Goal: Information Seeking & Learning: Learn about a topic

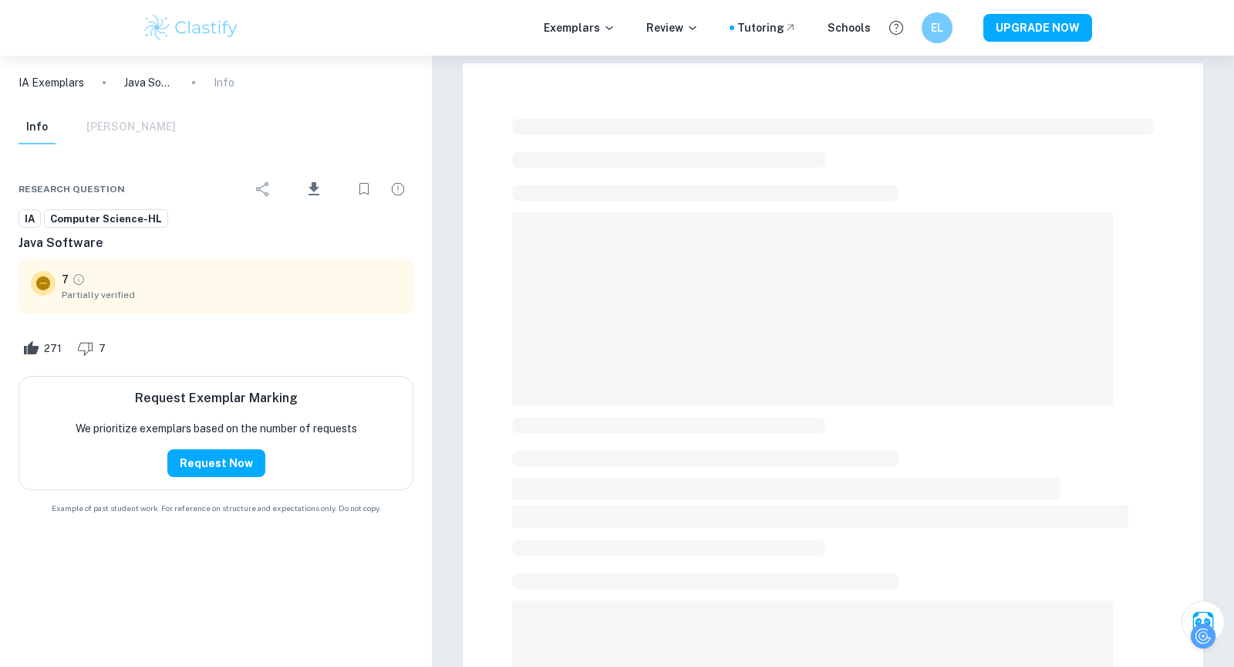
click at [52, 85] on p "IA Exemplars" at bounding box center [52, 82] width 66 height 17
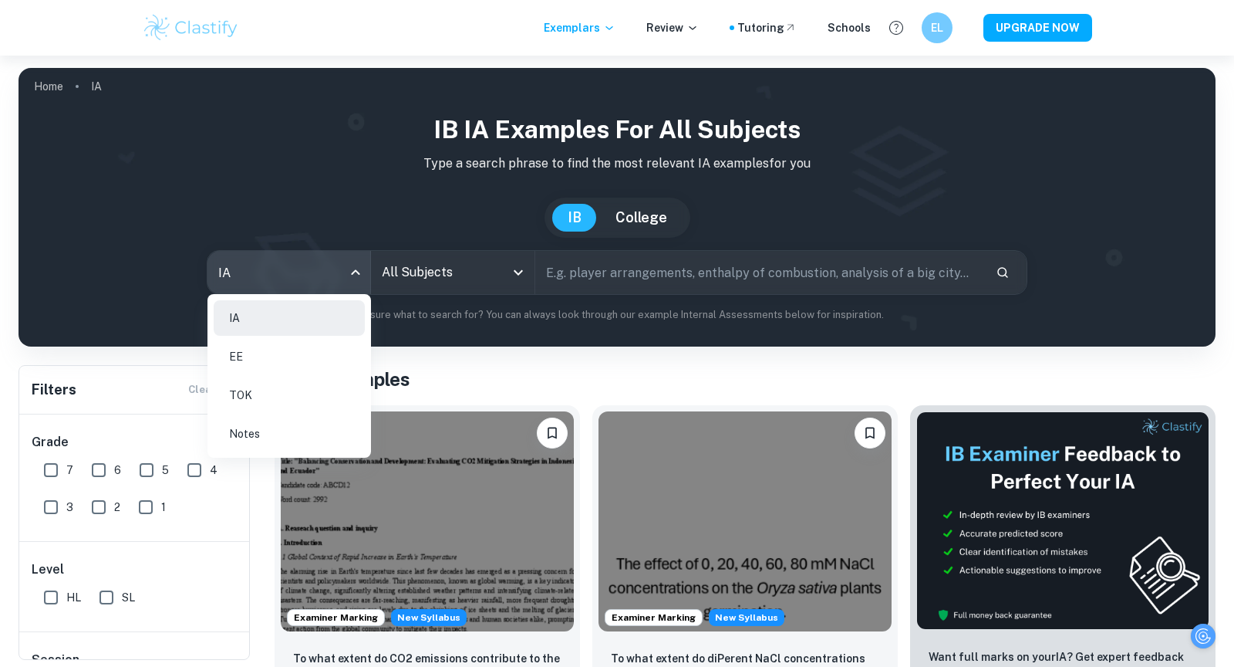
click at [309, 265] on body "We value your privacy We use cookies to enhance your browsing experience, serve…" at bounding box center [617, 389] width 1234 height 667
drag, startPoint x: 329, startPoint y: 353, endPoint x: 346, endPoint y: 341, distance: 21.6
click at [329, 353] on li "EE" at bounding box center [289, 356] width 151 height 35
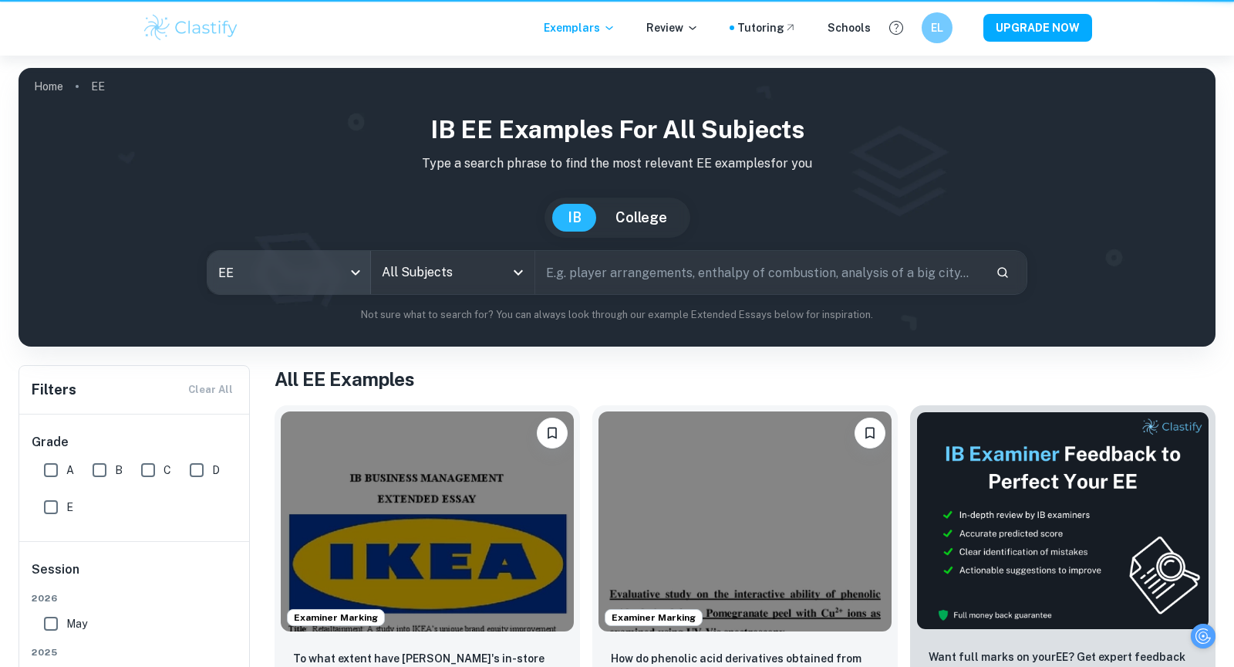
type input "ee"
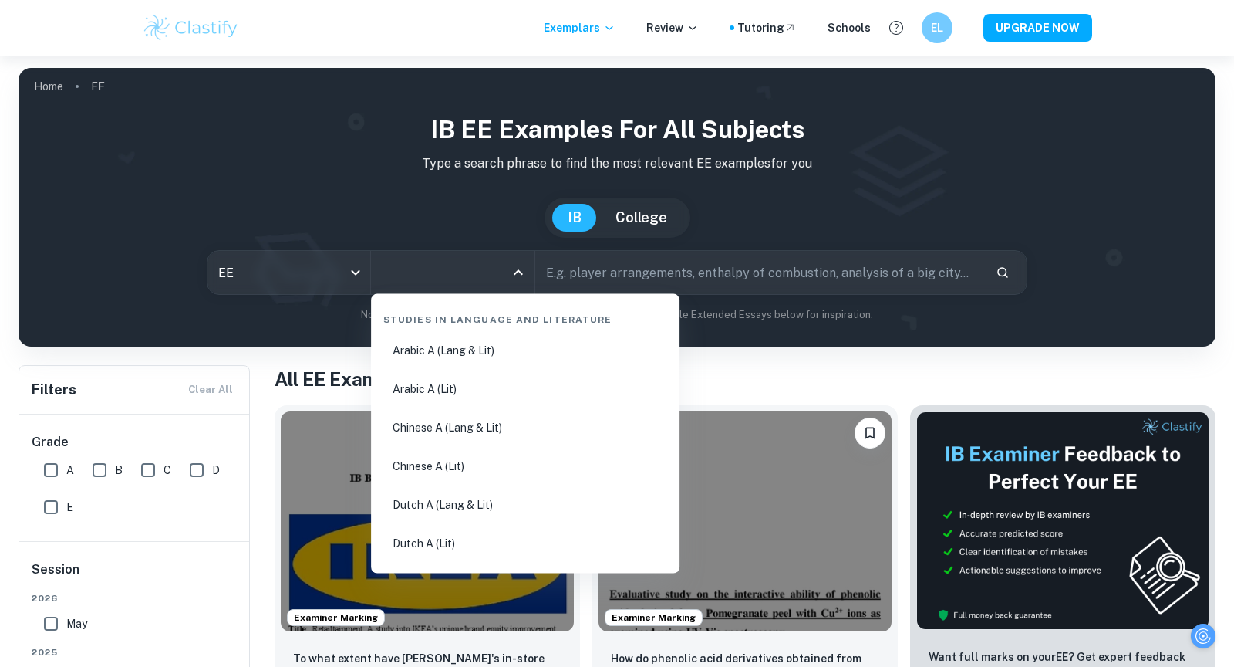
click at [434, 278] on input "All Subjects" at bounding box center [441, 272] width 126 height 29
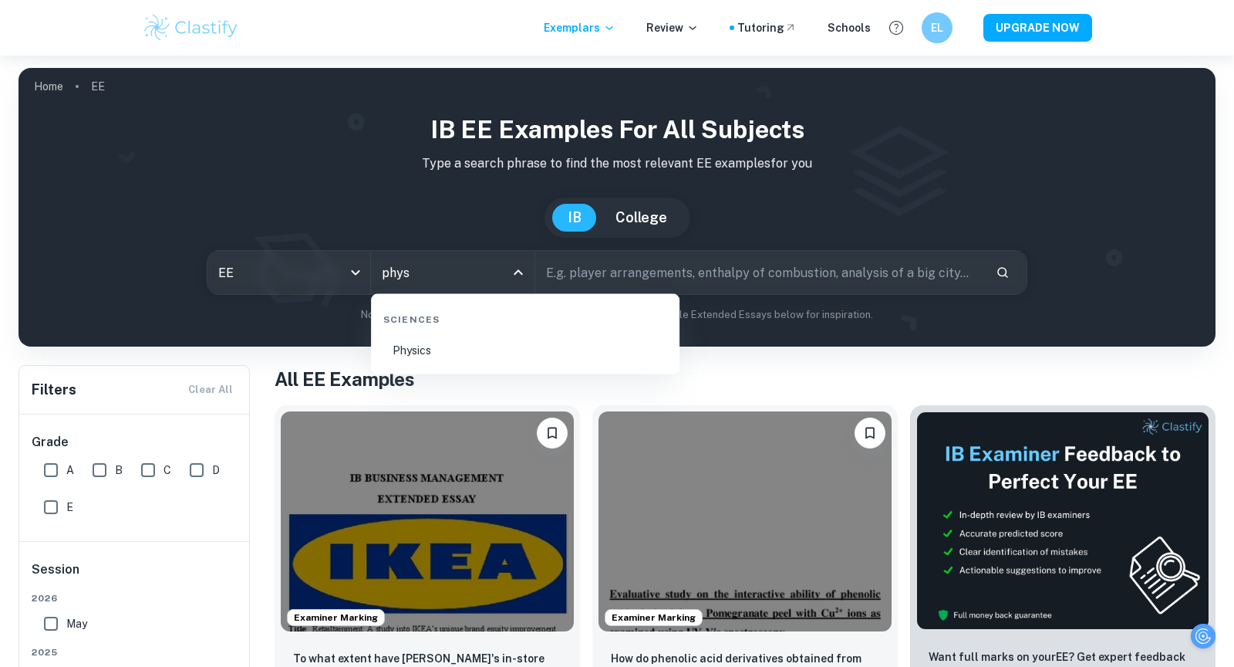
click at [513, 354] on li "Physics" at bounding box center [525, 350] width 296 height 35
type input "Physics"
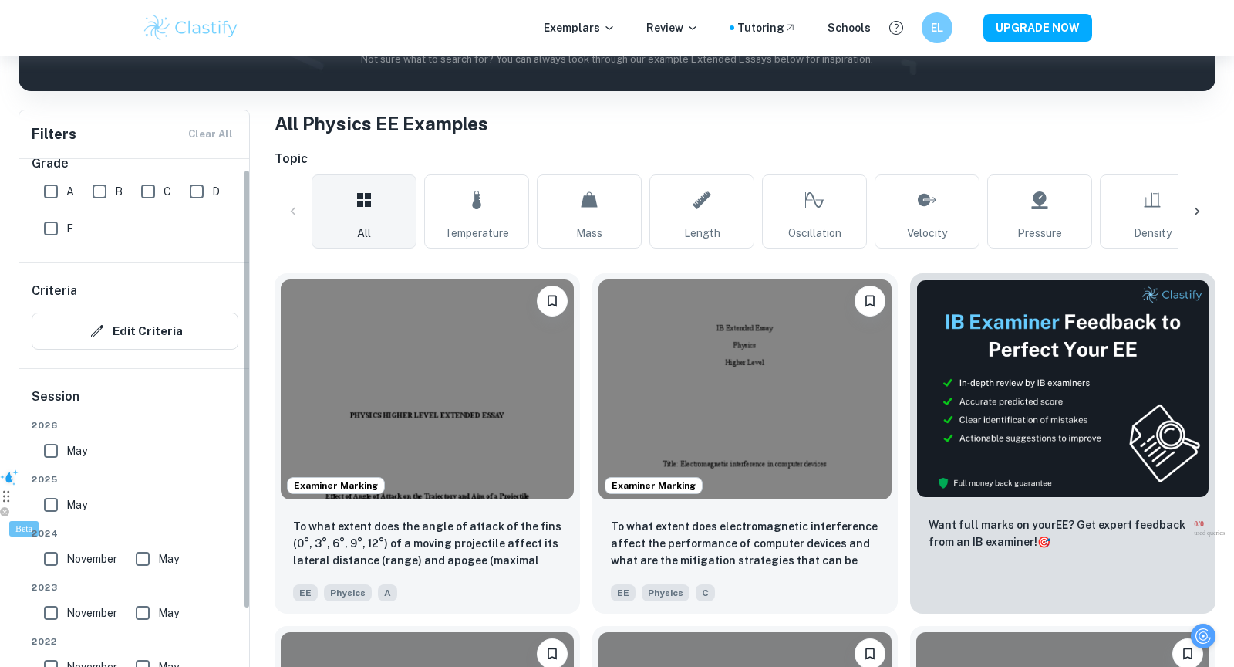
scroll to position [12, 0]
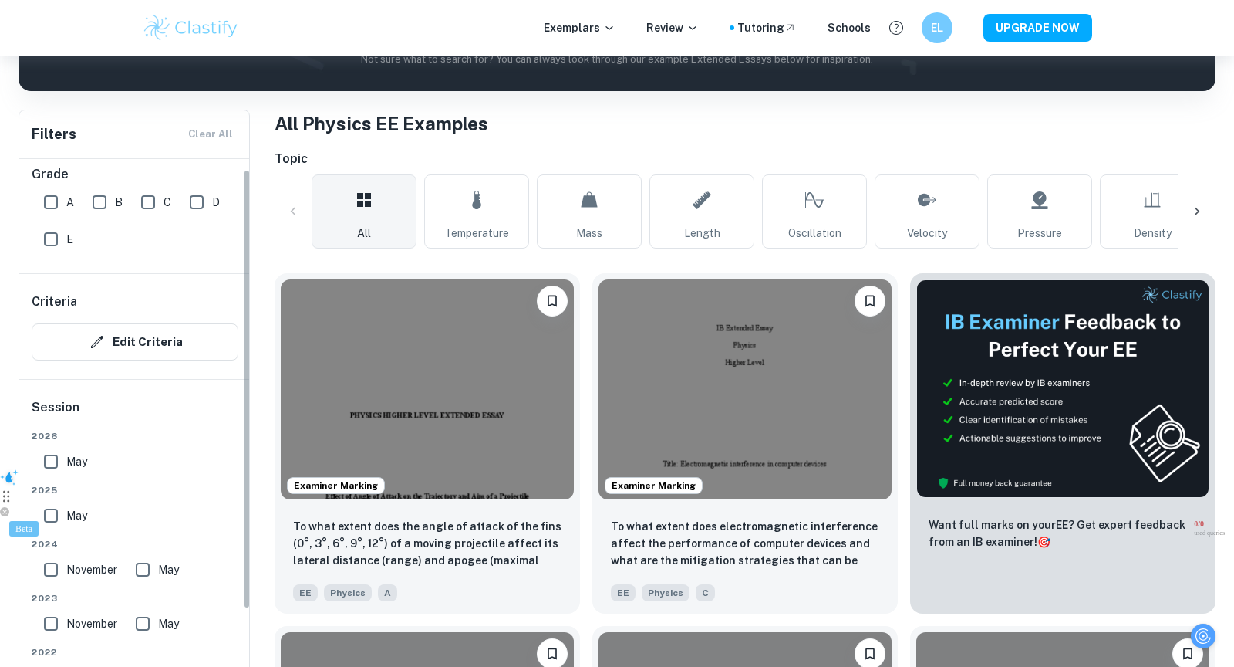
click at [127, 360] on div "Criteria Edit Criteria" at bounding box center [134, 326] width 231 height 105
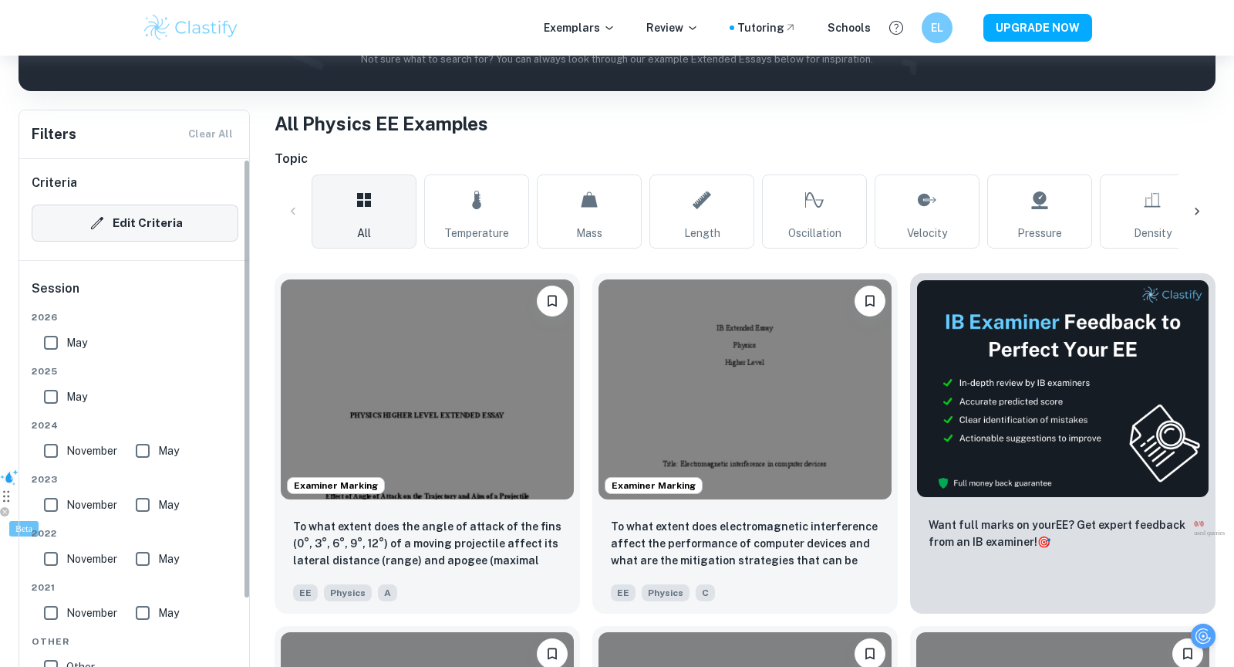
scroll to position [0, 0]
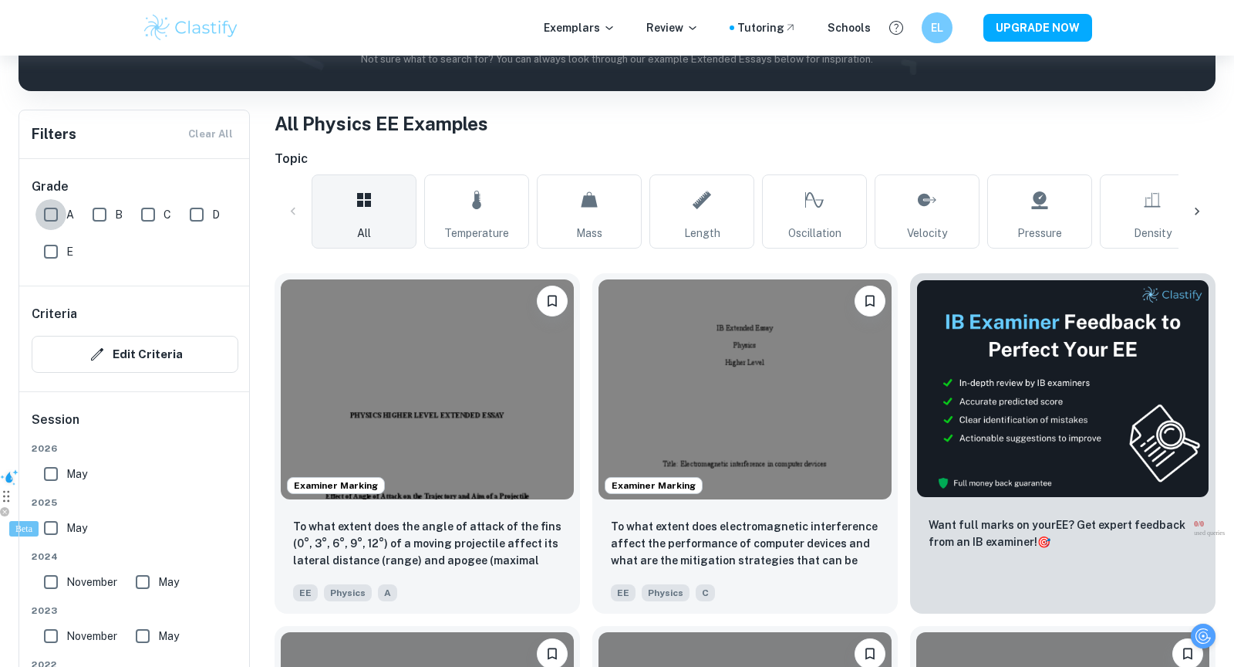
click at [44, 209] on input "A" at bounding box center [50, 214] width 31 height 31
checkbox input "true"
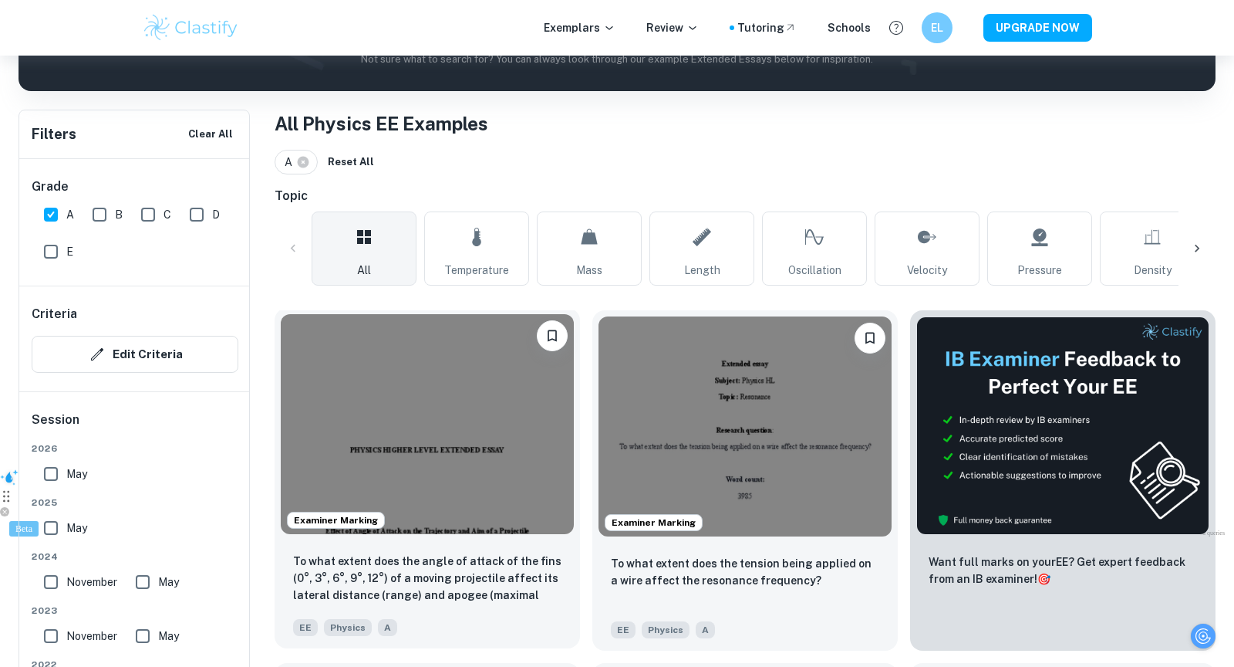
click at [530, 454] on img at bounding box center [427, 424] width 293 height 220
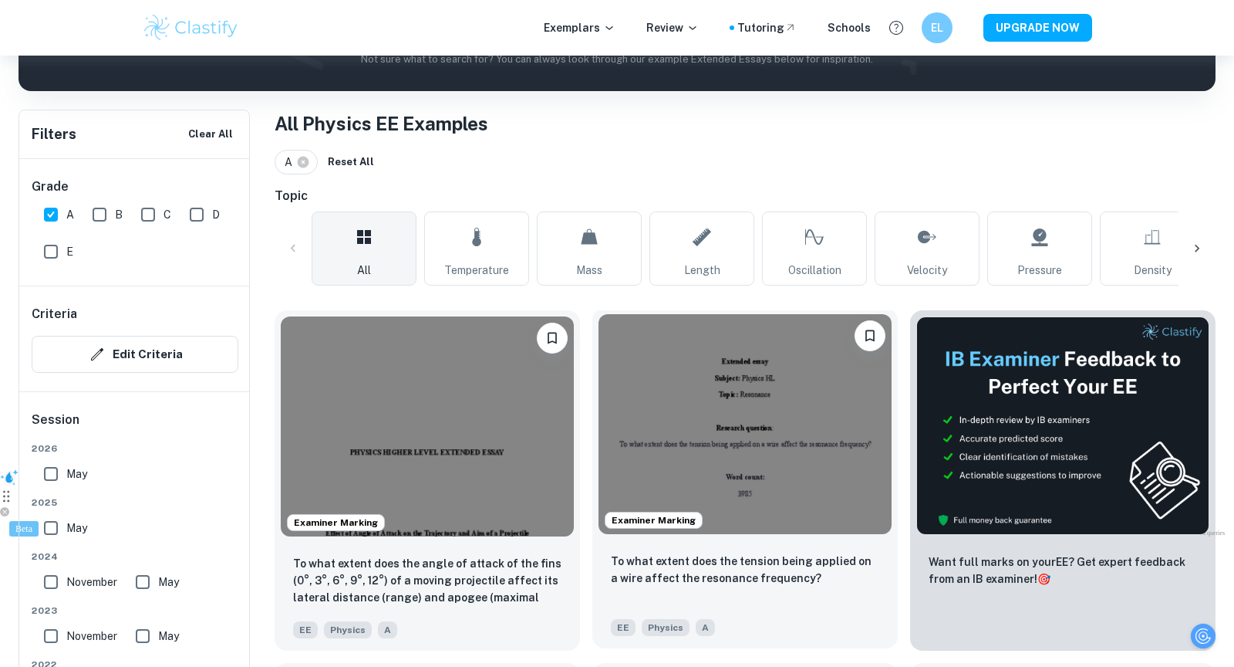
scroll to position [469, 0]
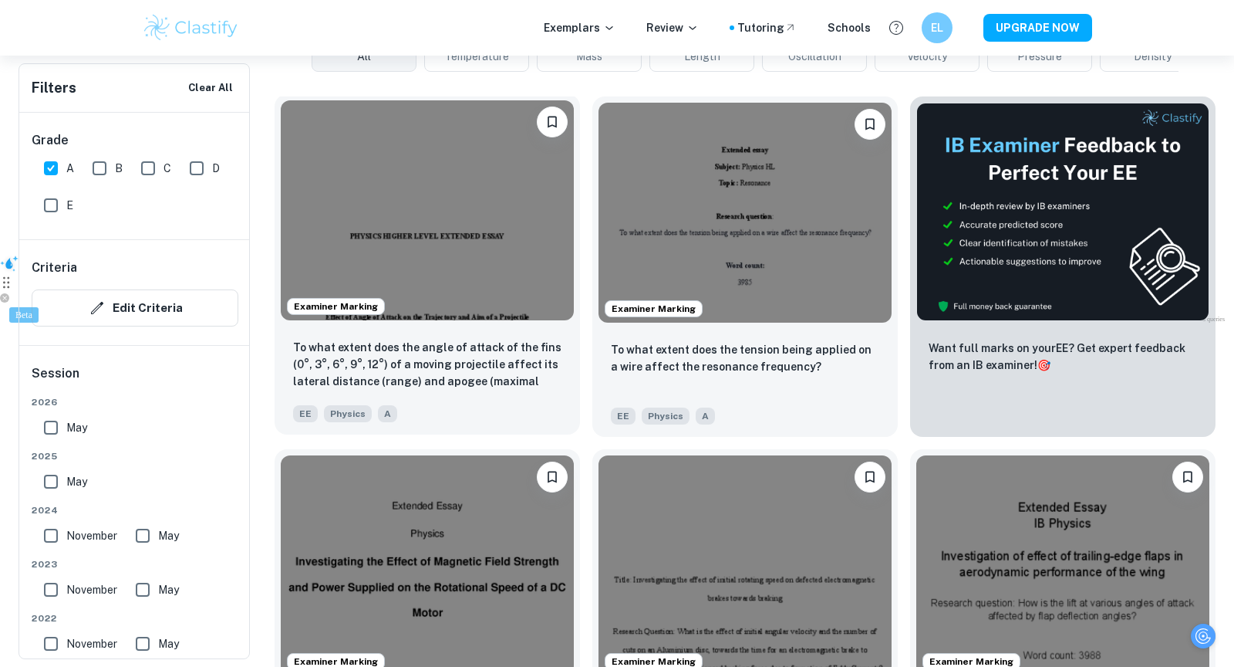
click at [481, 278] on img at bounding box center [427, 210] width 293 height 220
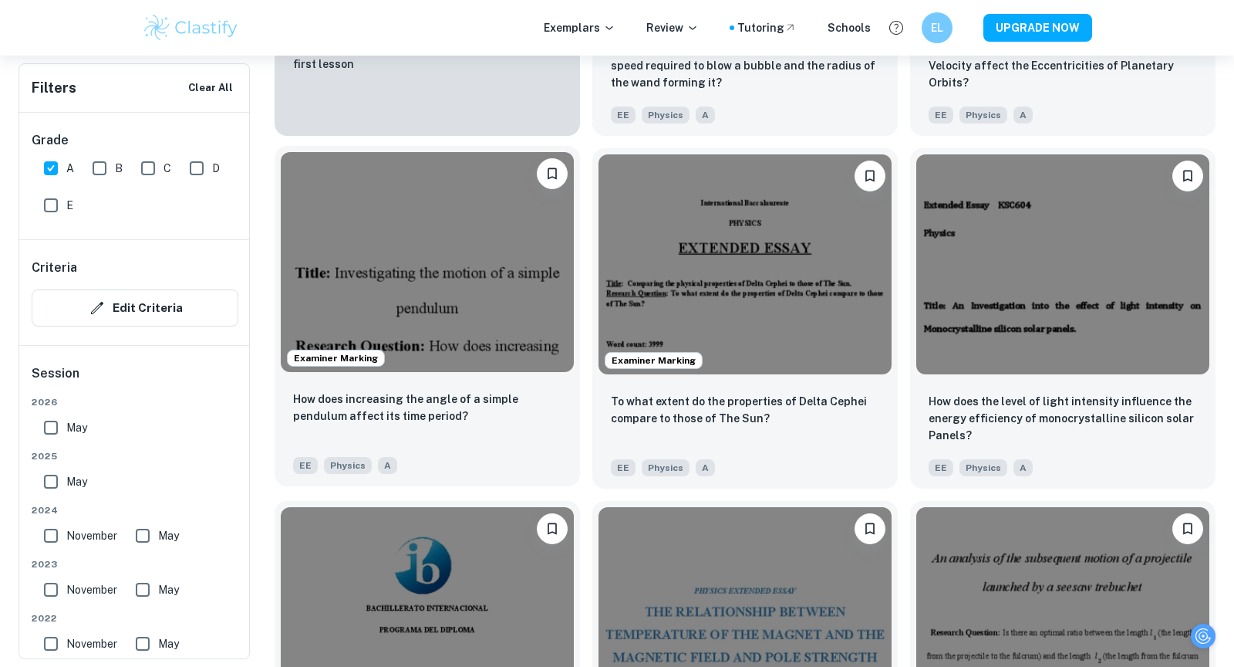
click at [506, 367] on img at bounding box center [427, 262] width 293 height 220
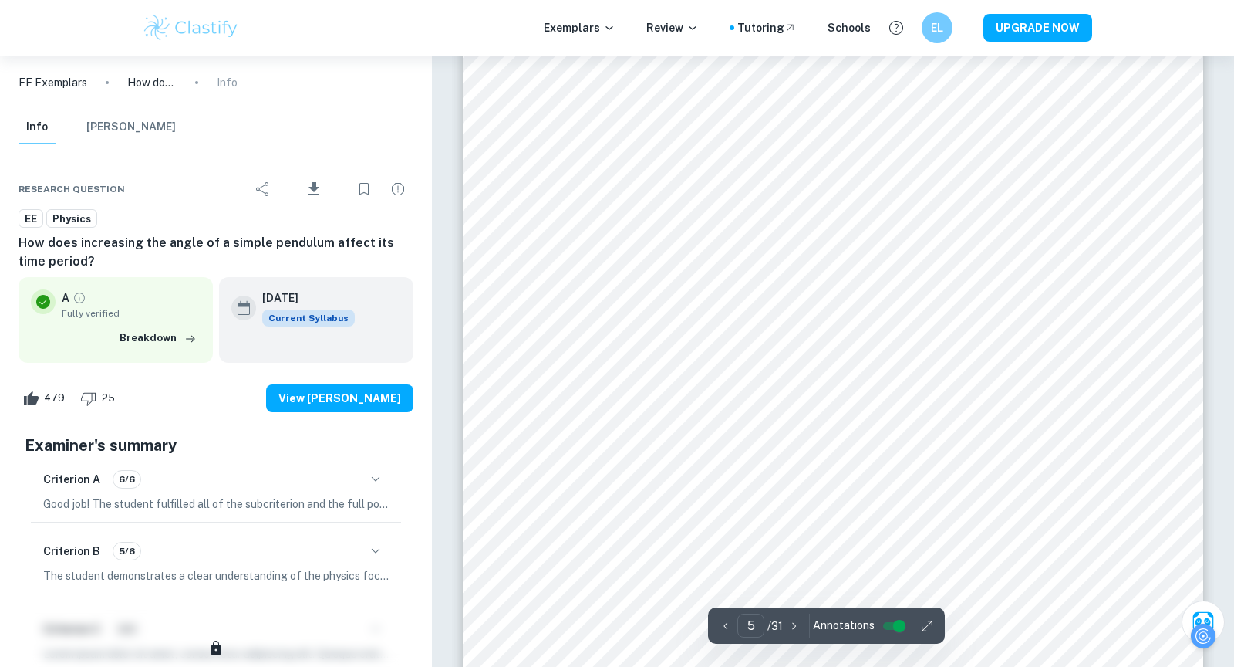
scroll to position [4174, 0]
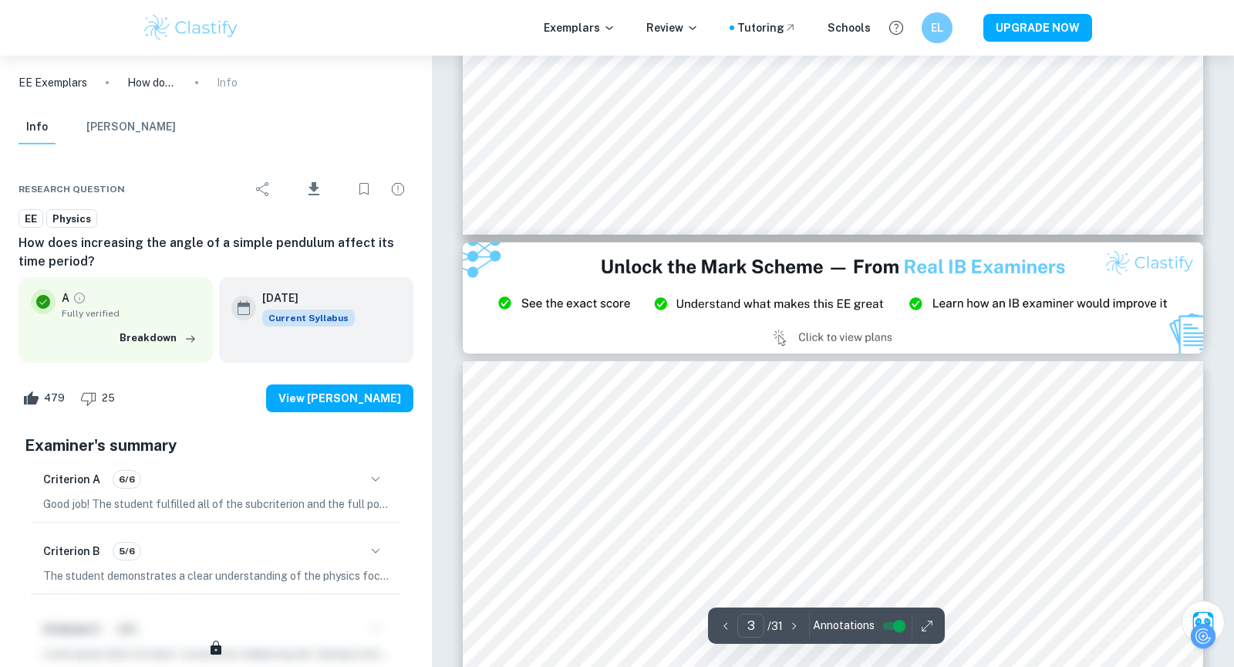
type input "2"
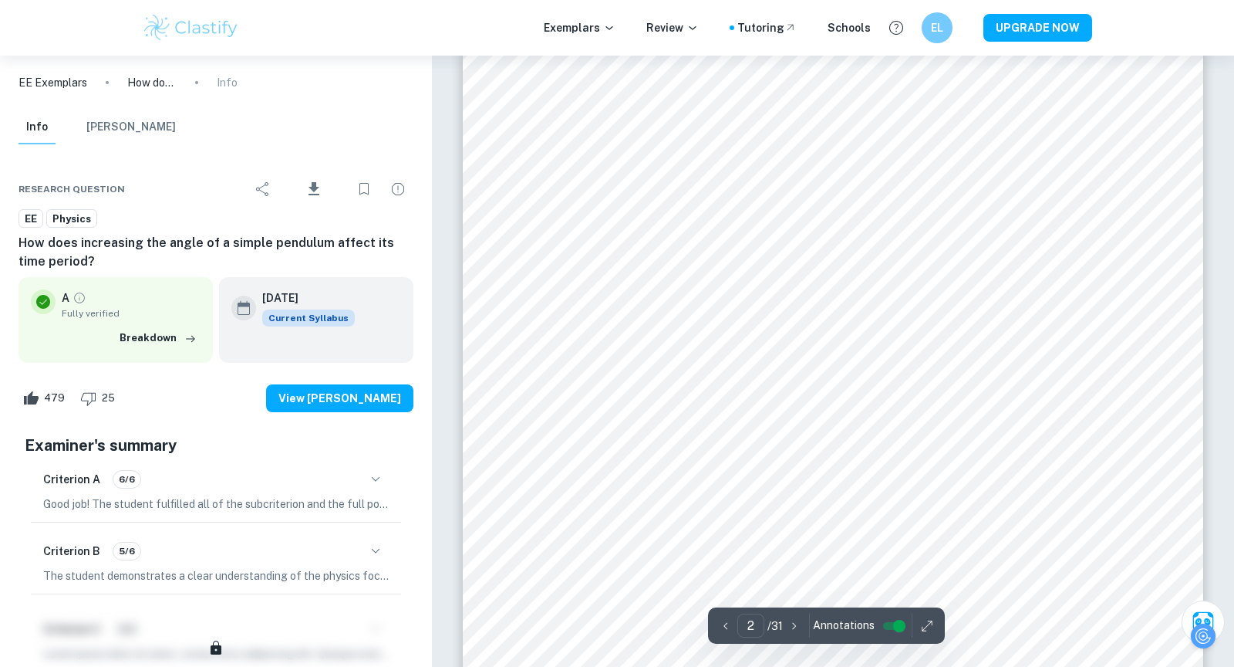
scroll to position [1418, 0]
